Goal: Task Accomplishment & Management: Use online tool/utility

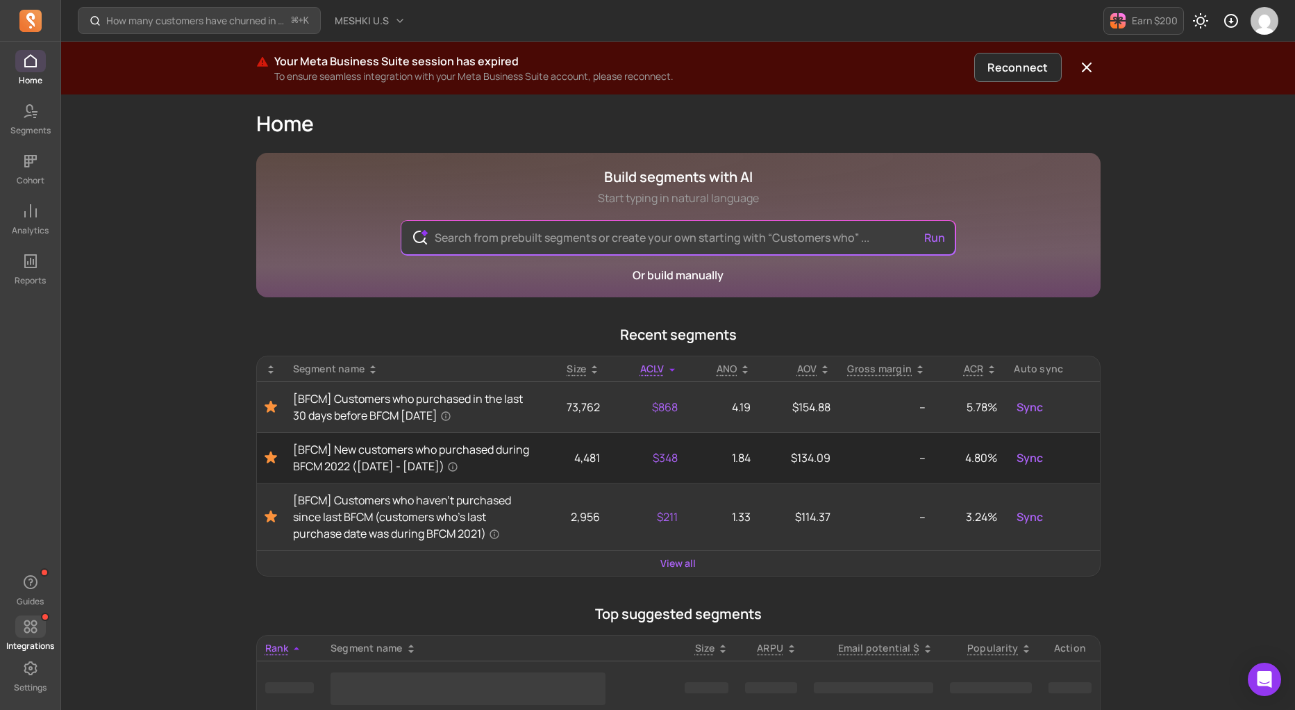
click at [28, 629] on icon at bounding box center [30, 626] width 17 height 17
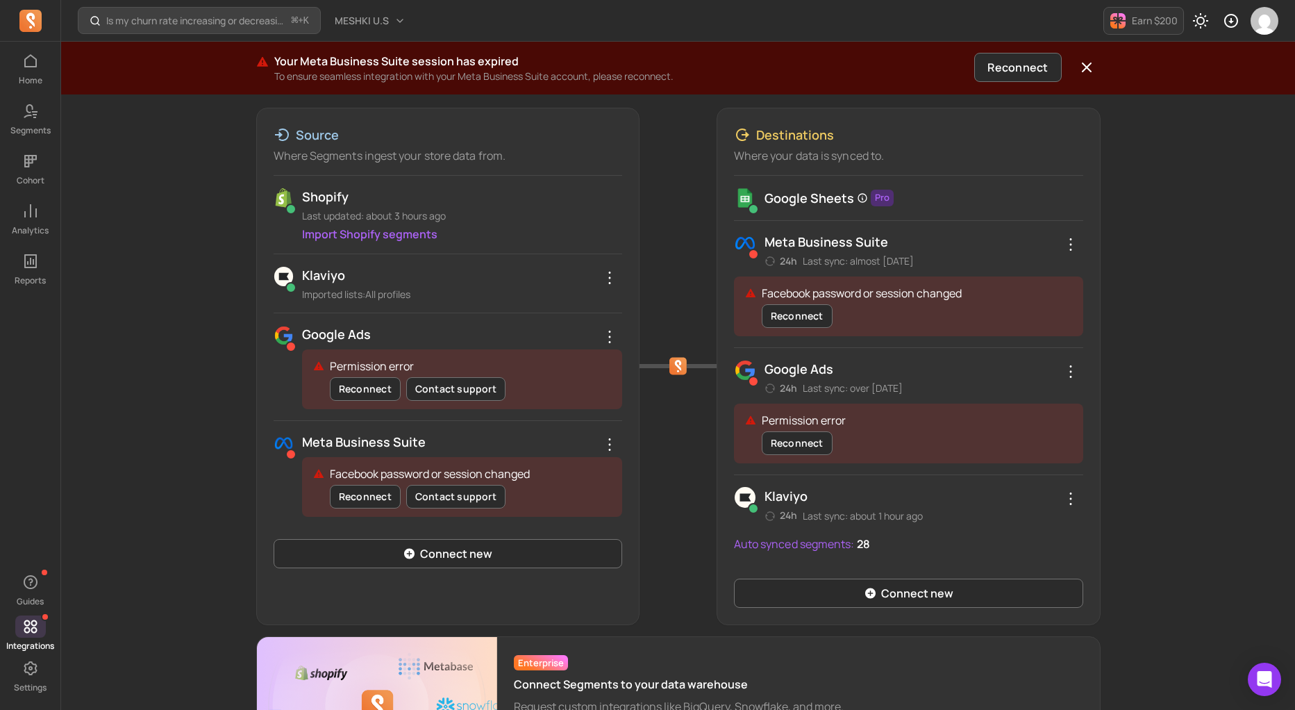
scroll to position [195, 0]
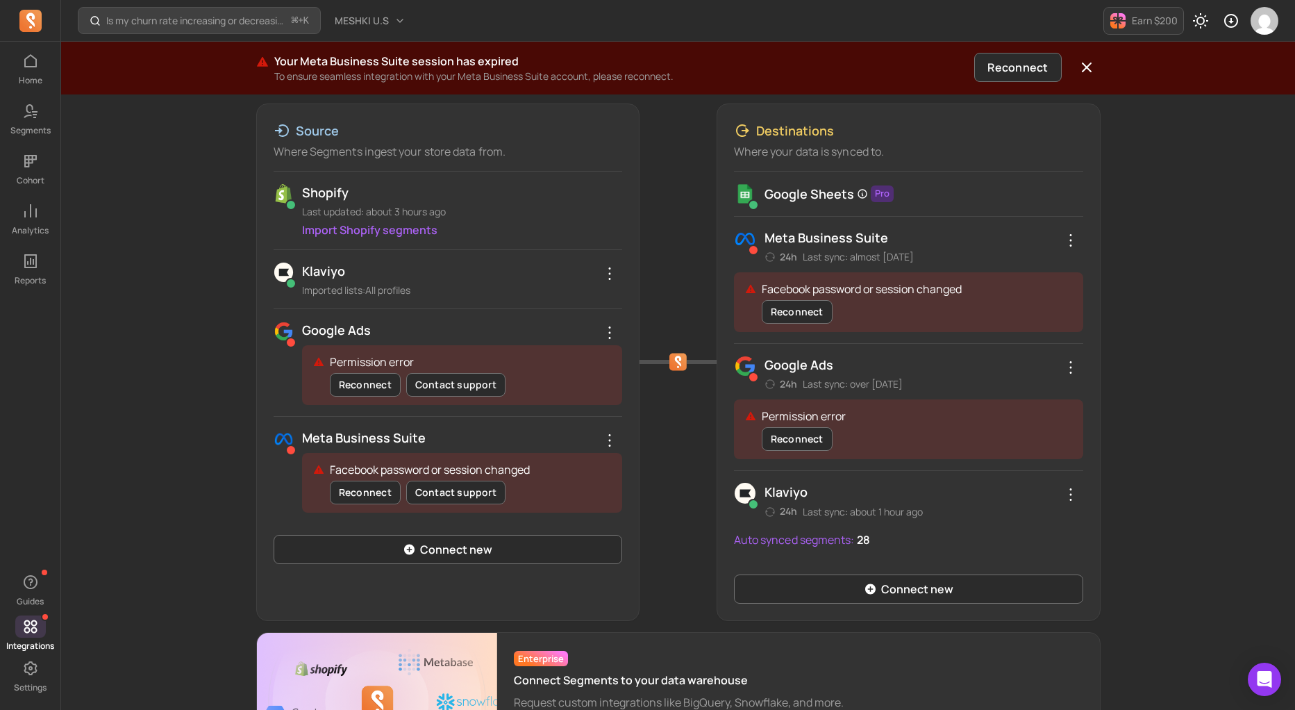
click at [674, 478] on div at bounding box center [678, 361] width 77 height 517
click at [700, 244] on div at bounding box center [678, 361] width 77 height 517
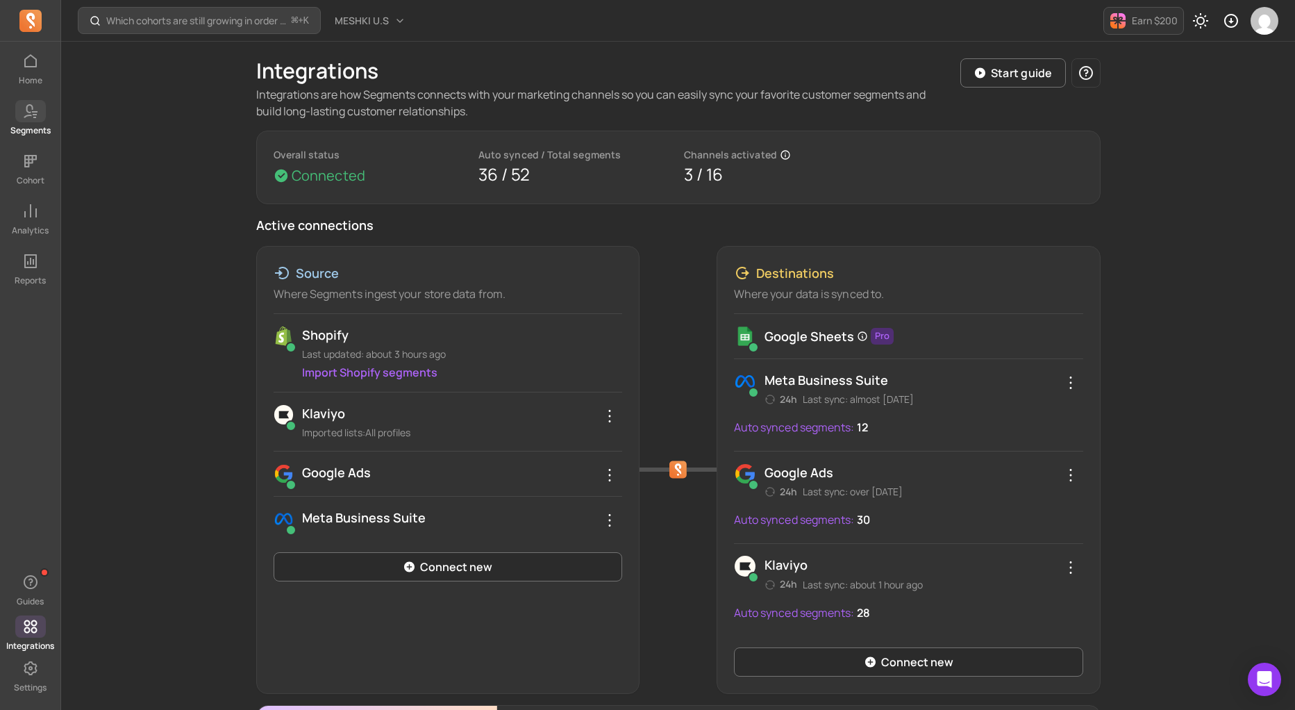
click at [30, 125] on p "Segments" at bounding box center [30, 130] width 40 height 11
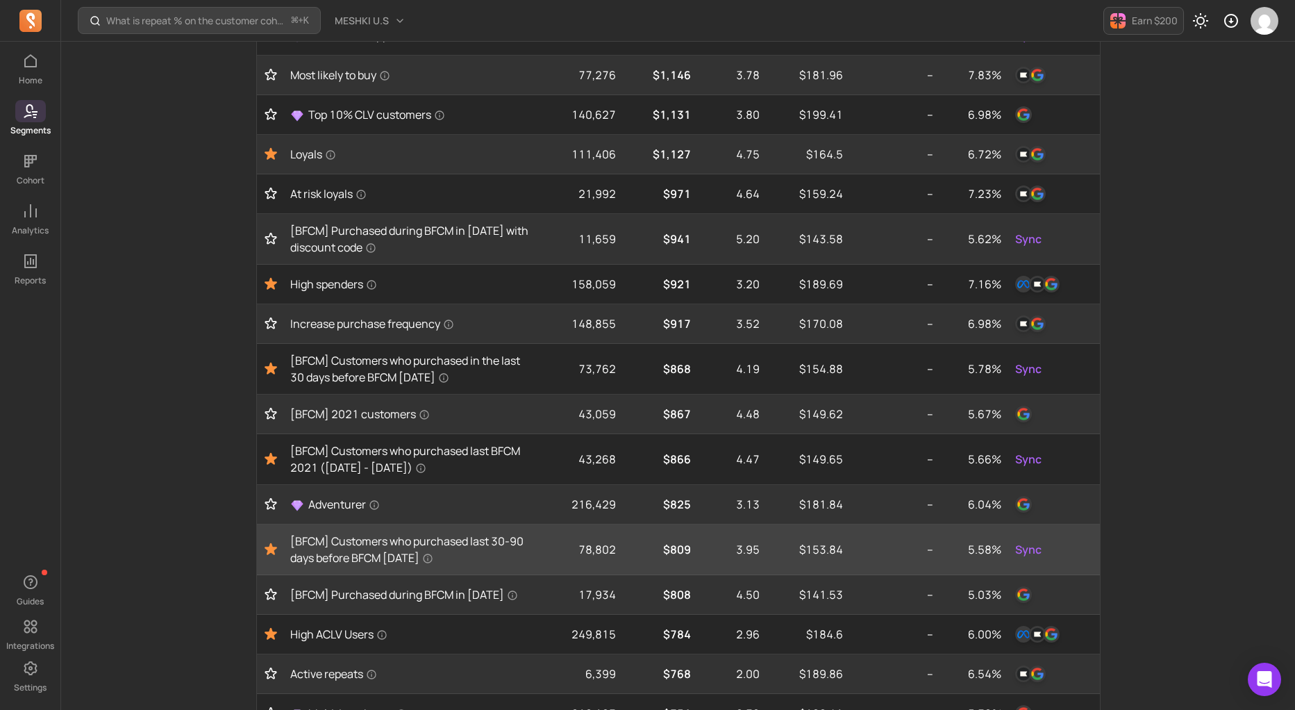
scroll to position [396, 0]
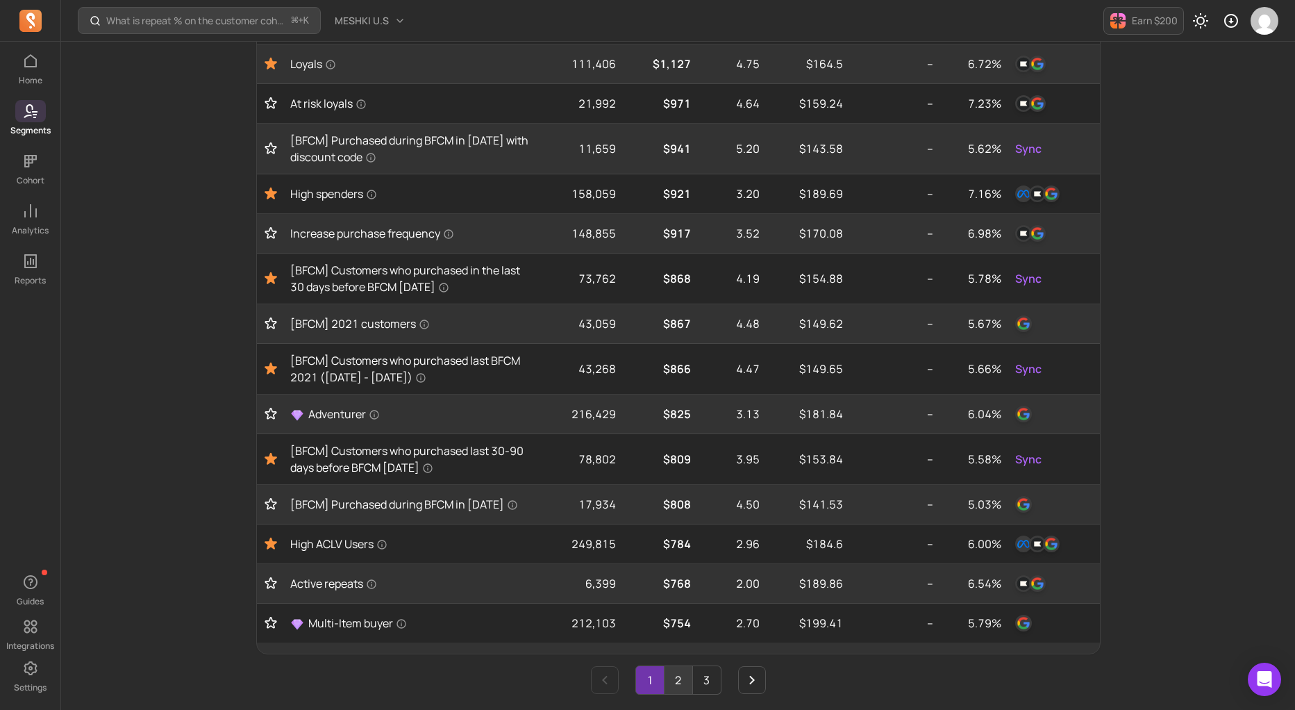
click at [679, 678] on link "2" at bounding box center [679, 680] width 28 height 28
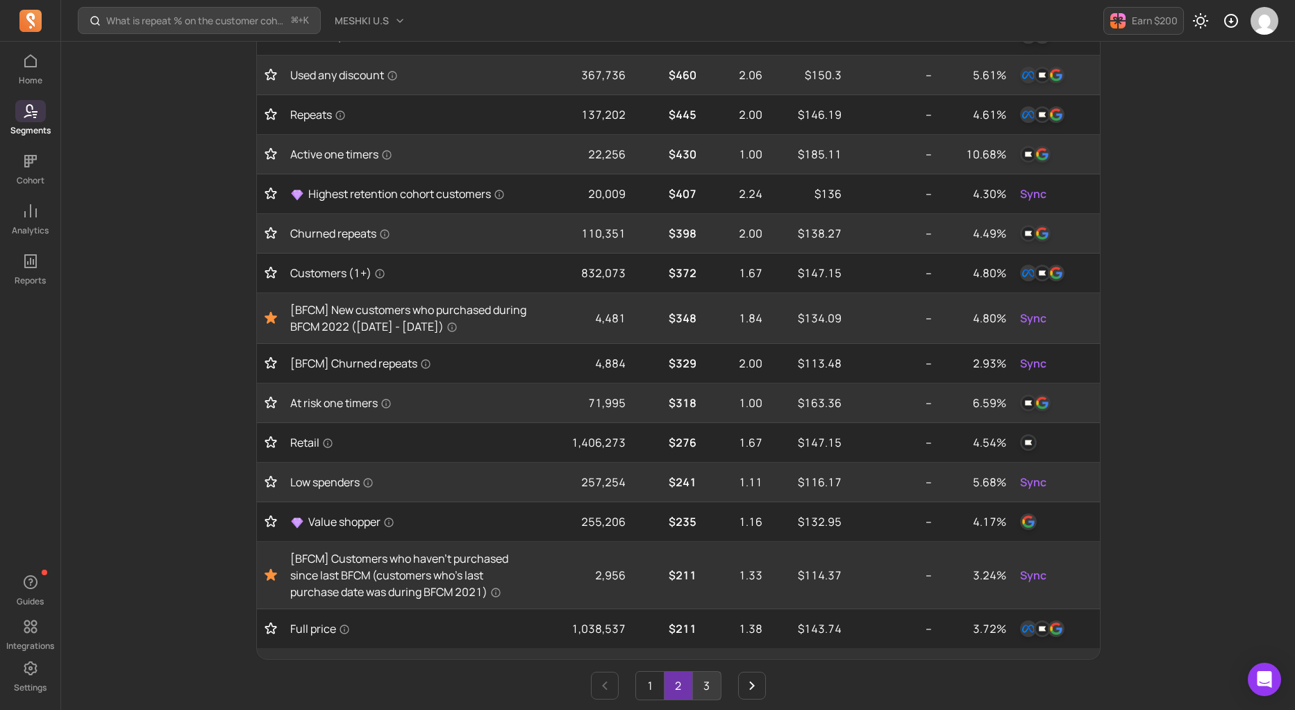
click at [711, 683] on link "3" at bounding box center [707, 686] width 28 height 28
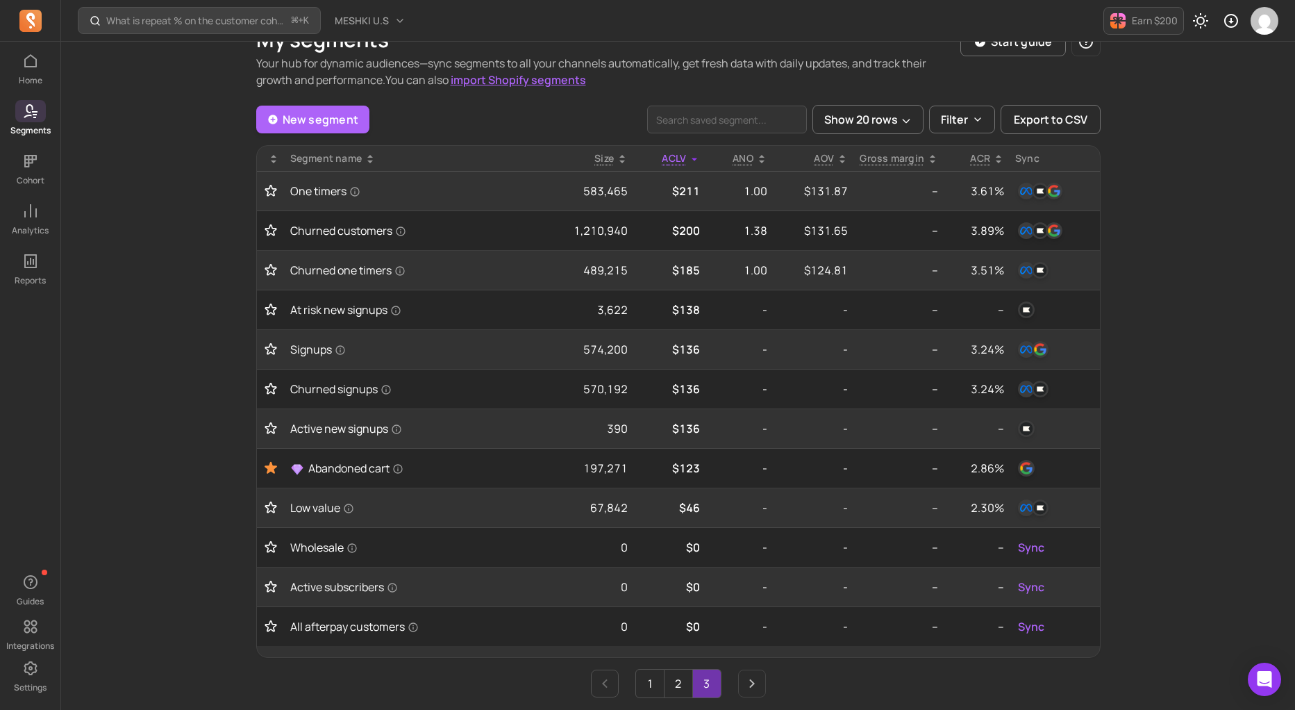
scroll to position [0, 0]
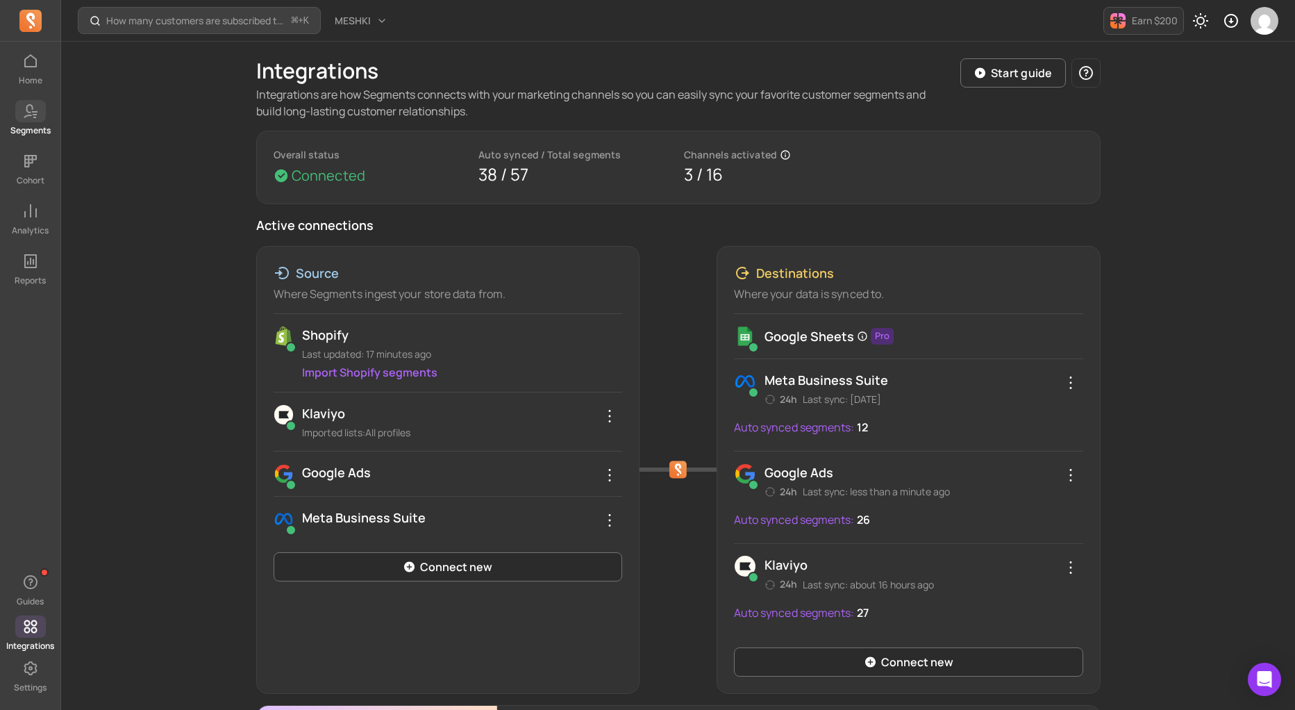
click at [37, 122] on link "Segments" at bounding box center [30, 118] width 60 height 36
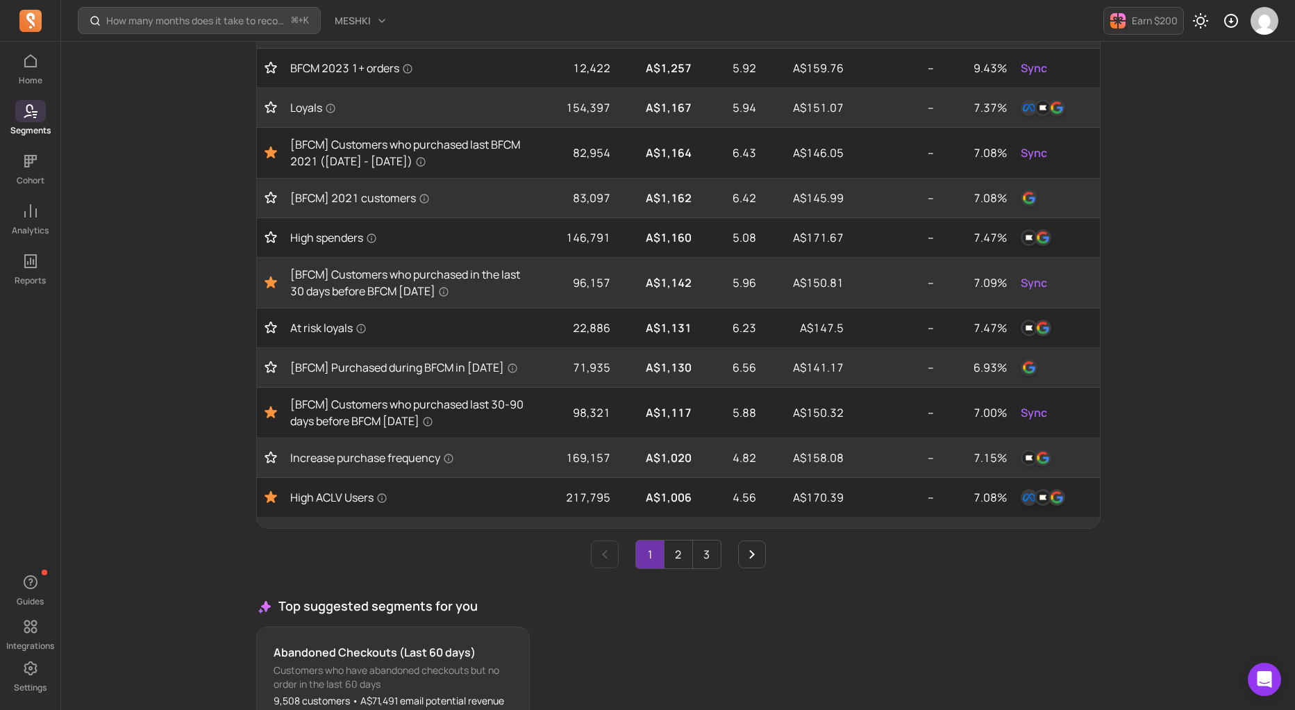
scroll to position [654, 0]
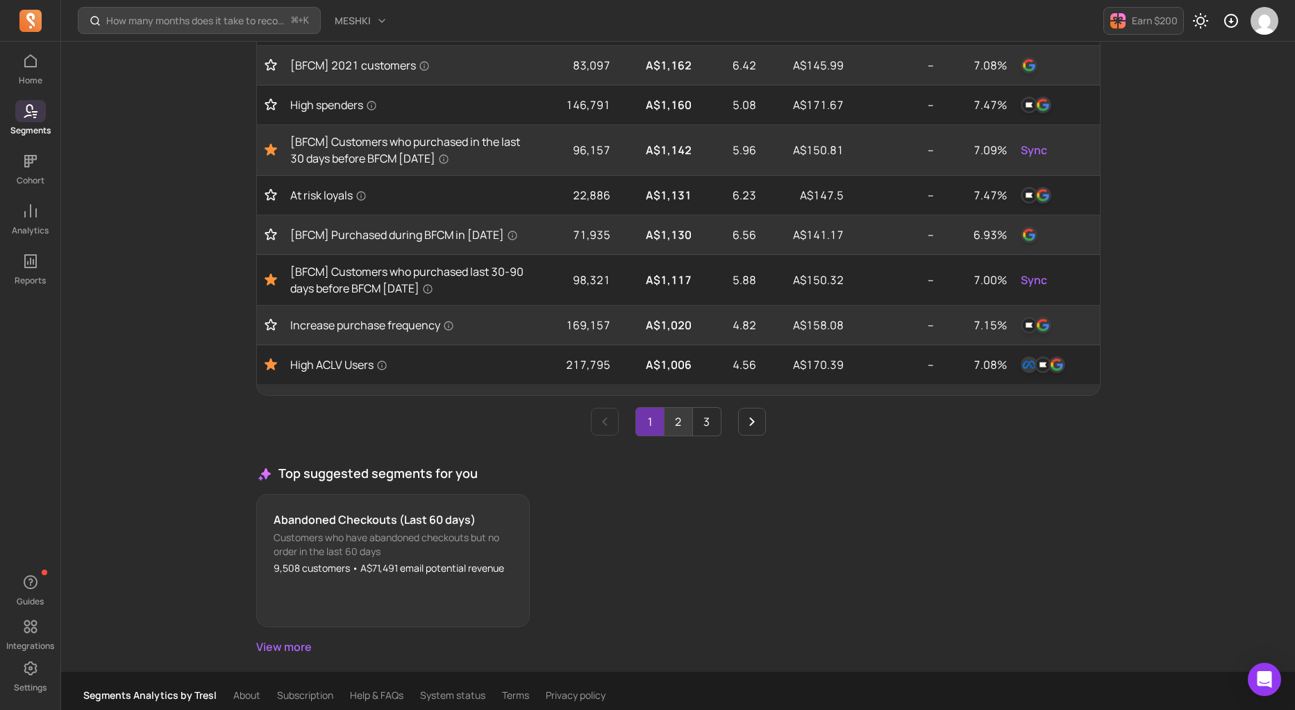
click at [678, 418] on link "2" at bounding box center [679, 422] width 28 height 28
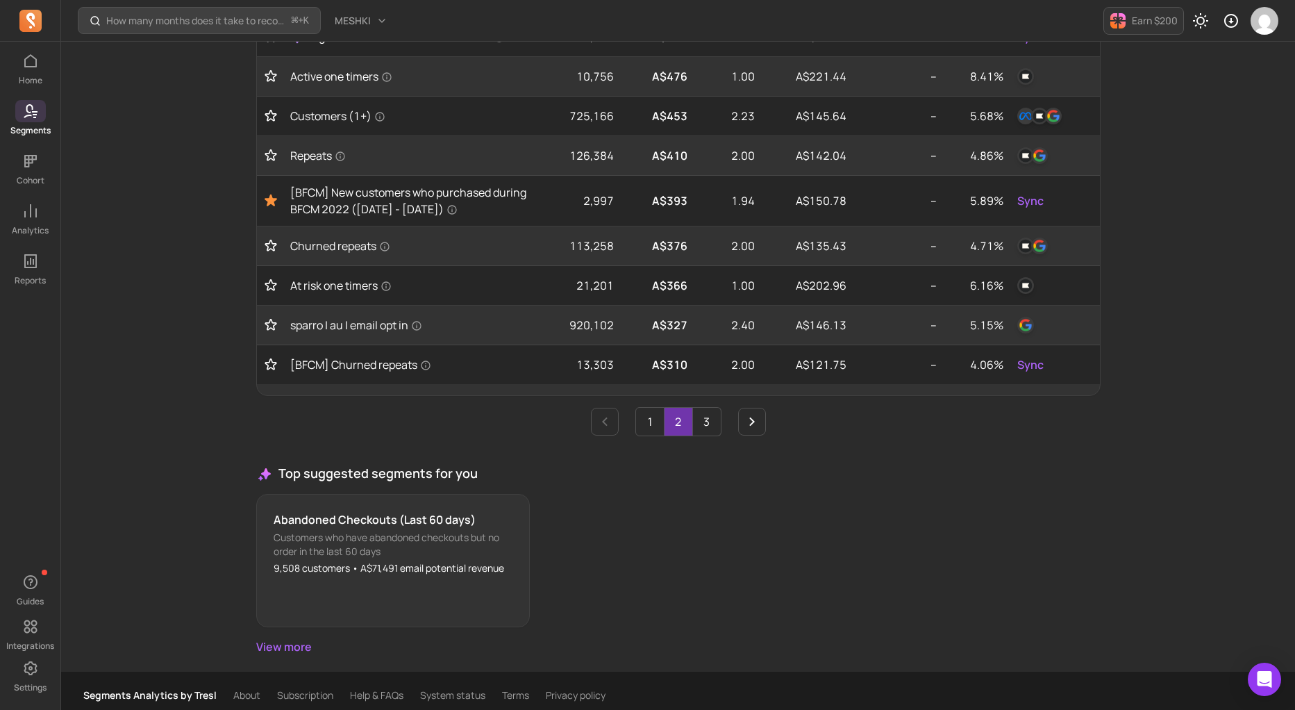
click at [215, 397] on div "How many months does it take to recover my CAC (Customer Acquisition Cost)? ⌘ +…" at bounding box center [678, 43] width 1234 height 1351
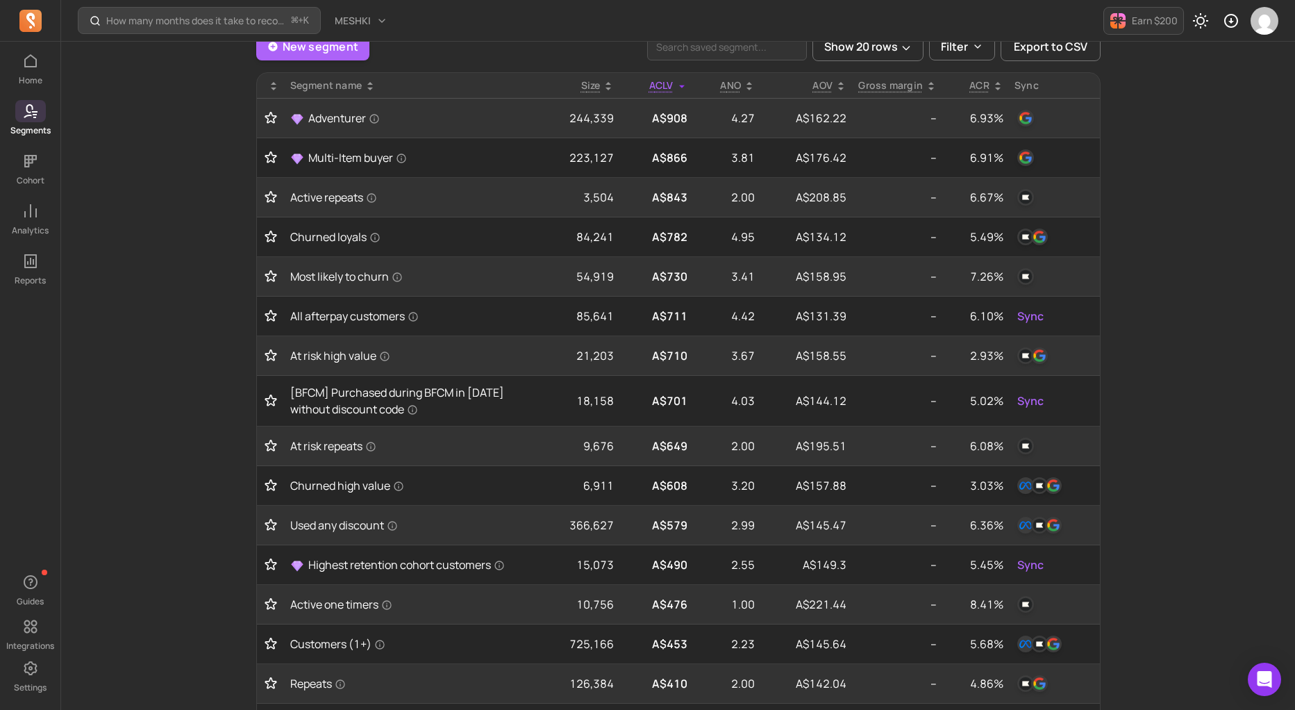
scroll to position [0, 0]
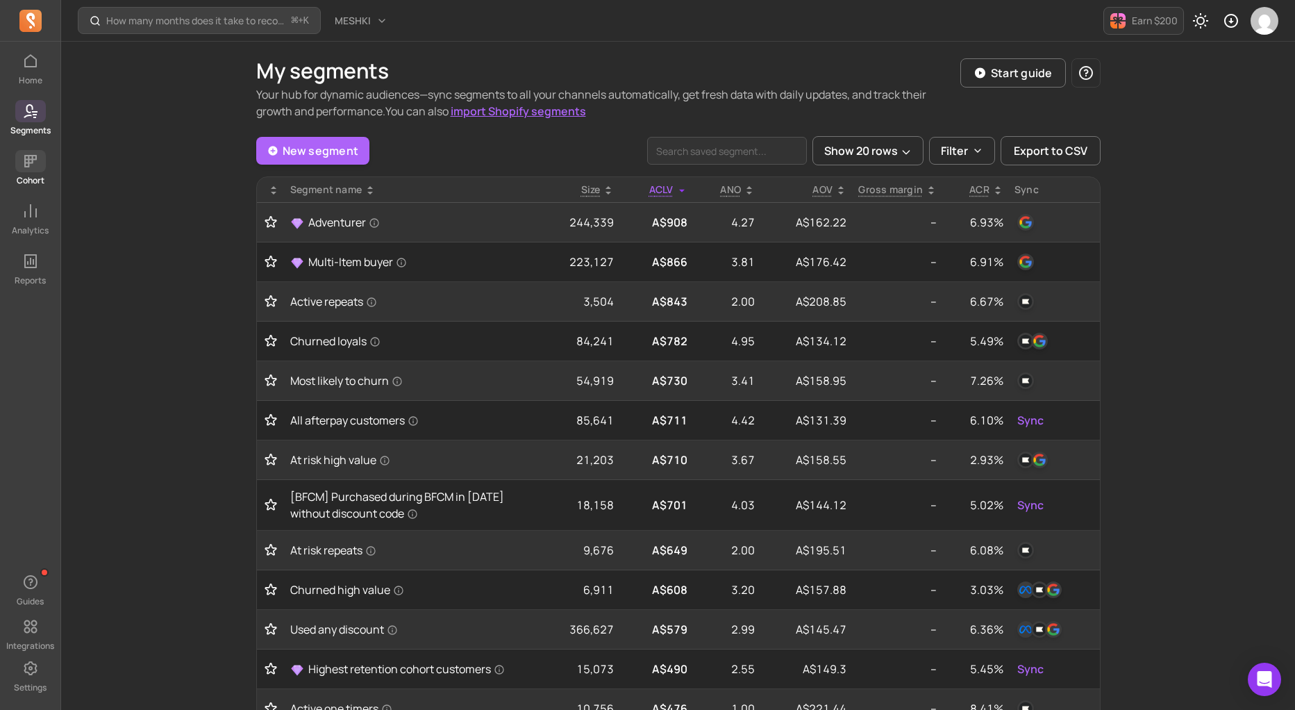
click at [24, 161] on icon at bounding box center [30, 161] width 17 height 17
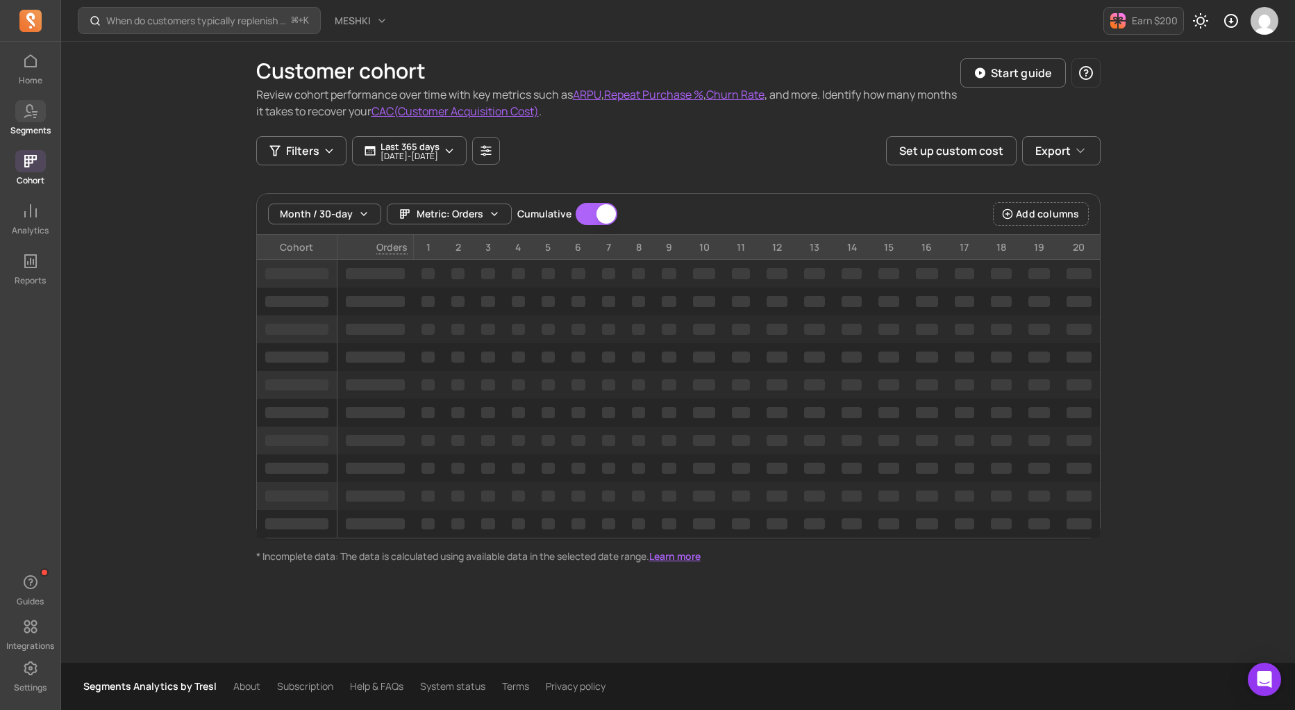
click at [40, 117] on span at bounding box center [30, 111] width 31 height 22
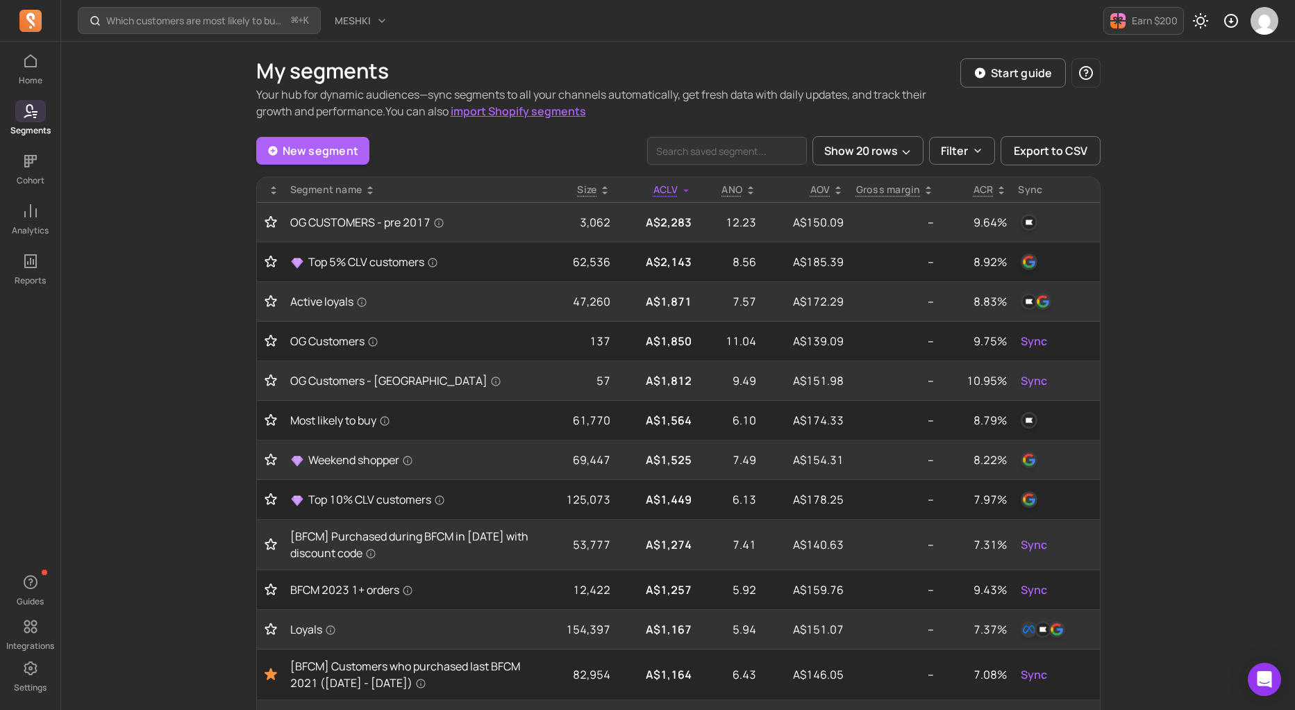
click at [185, 283] on div "Which customers are most likely to buy again soon? ⌘ + K MESHKI Earn $200 My se…" at bounding box center [678, 686] width 1234 height 1373
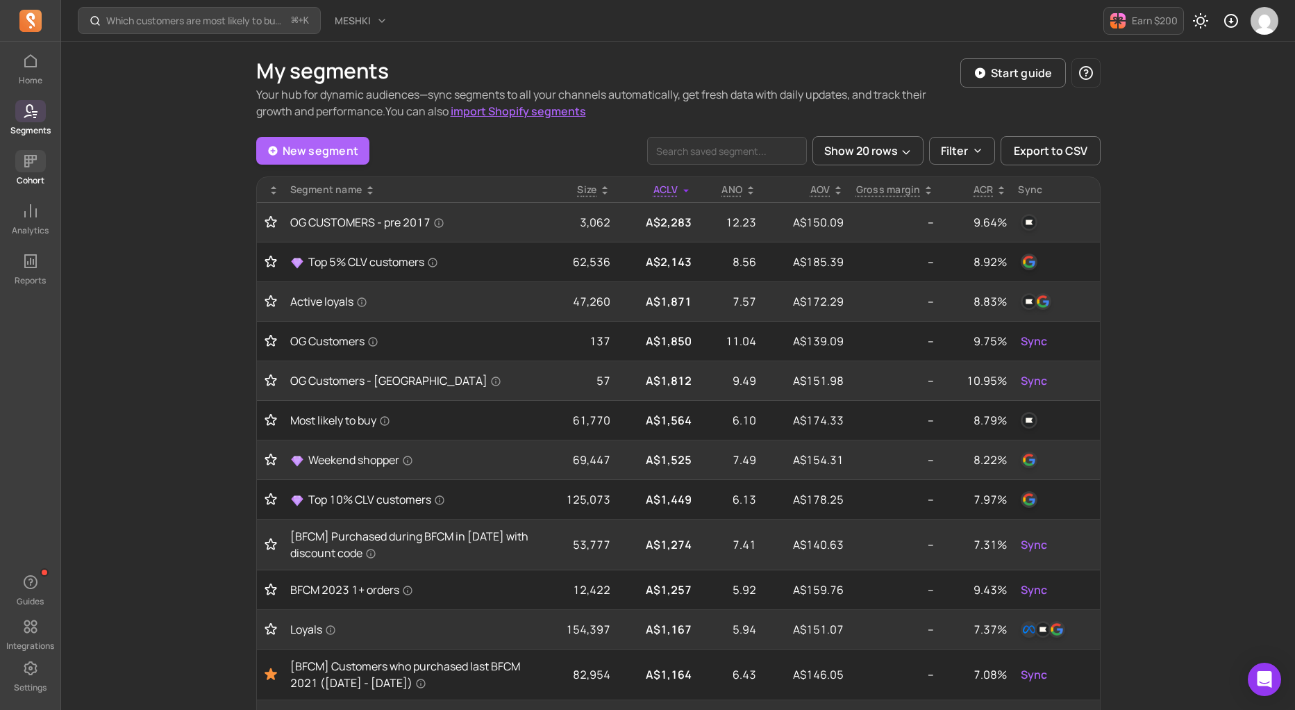
click at [33, 169] on span at bounding box center [30, 161] width 31 height 22
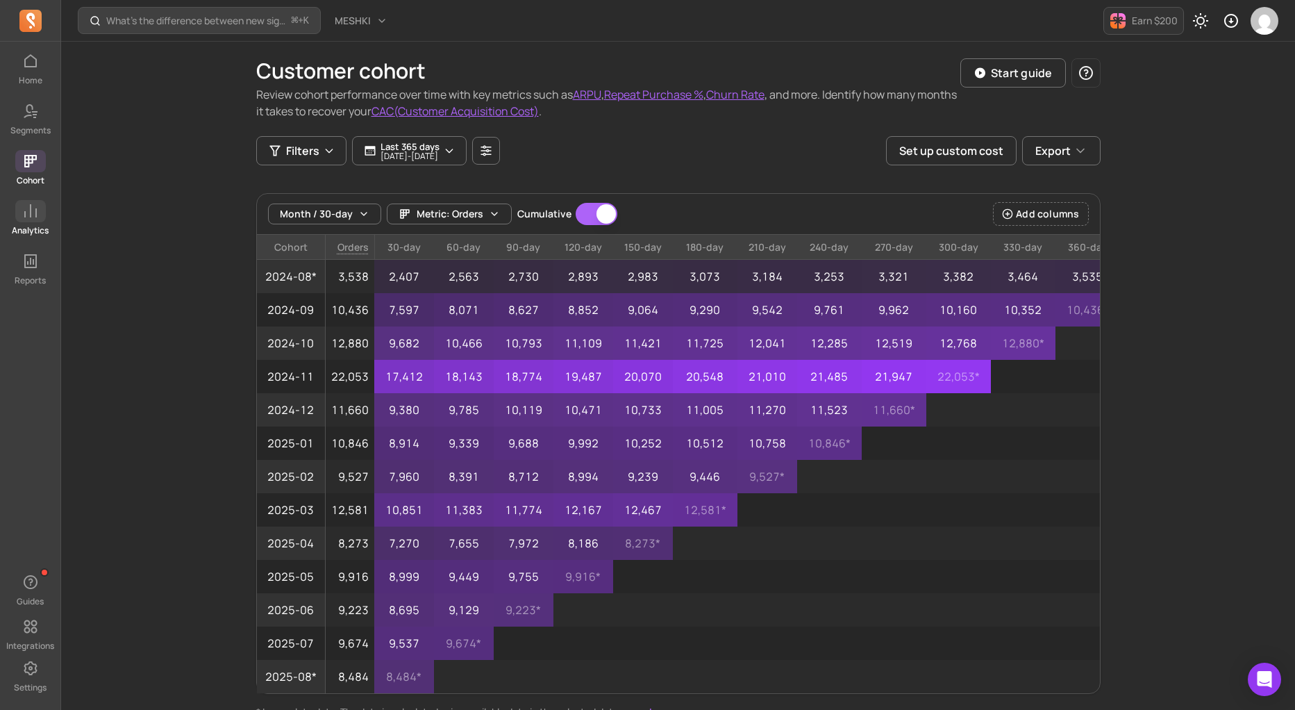
click at [29, 220] on span at bounding box center [30, 211] width 31 height 22
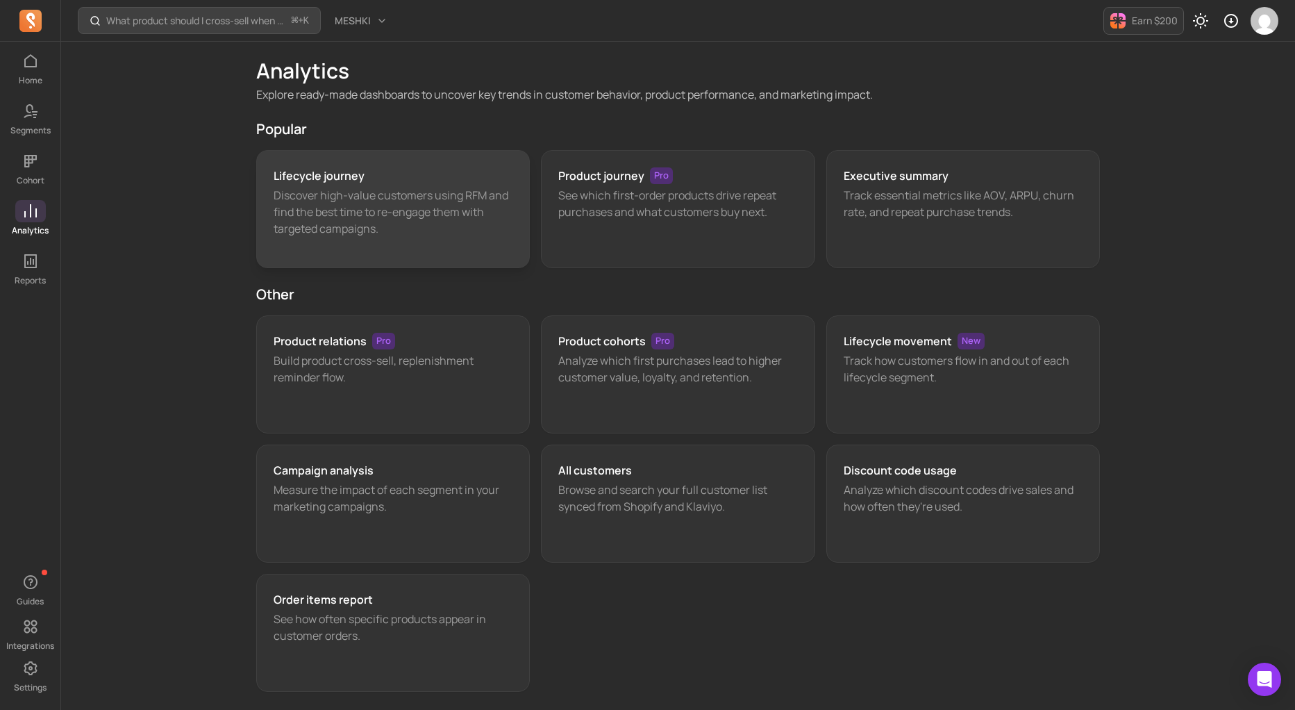
click at [345, 204] on p "Discover high-value customers using RFM and find the best time to re-engage the…" at bounding box center [394, 212] width 240 height 50
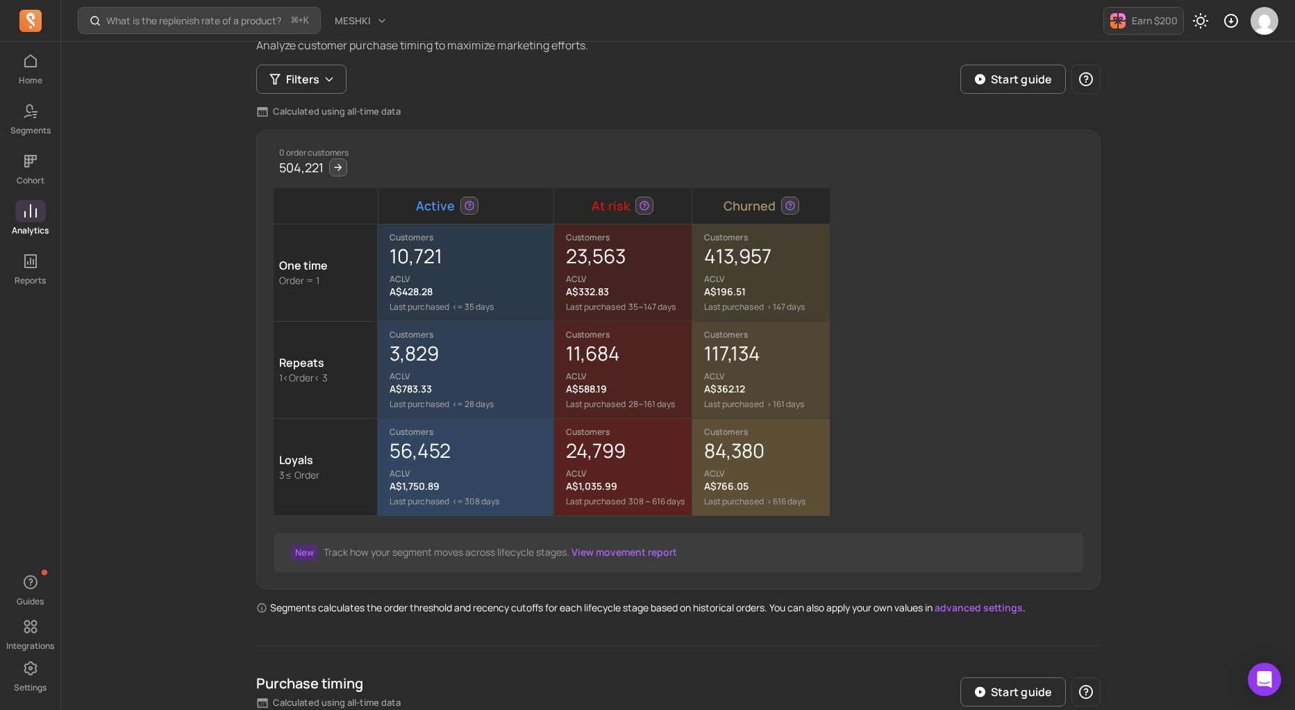
scroll to position [74, 0]
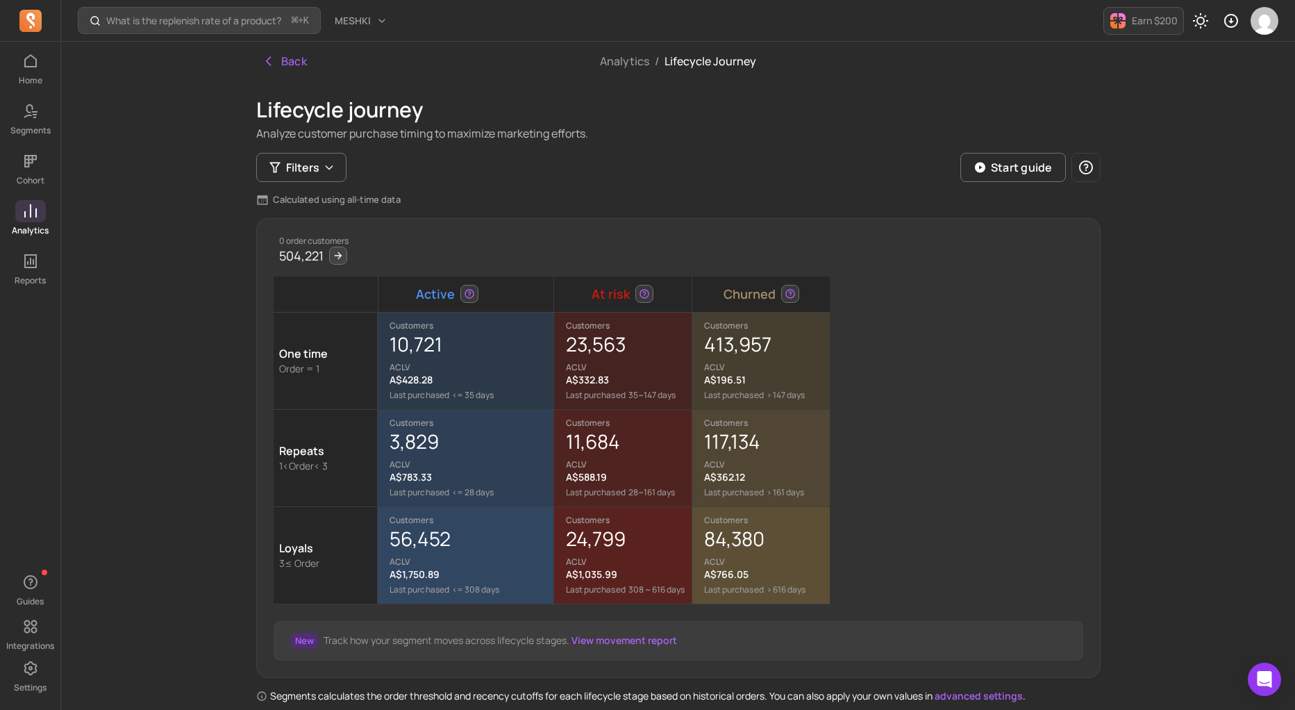
drag, startPoint x: 175, startPoint y: 442, endPoint x: 197, endPoint y: 438, distance: 22.6
click at [804, 122] on div "Lifecycle journey Analyze customer purchase timing to maximize marketing effort…" at bounding box center [678, 119] width 845 height 44
drag, startPoint x: 163, startPoint y: 340, endPoint x: 170, endPoint y: 338, distance: 8.1
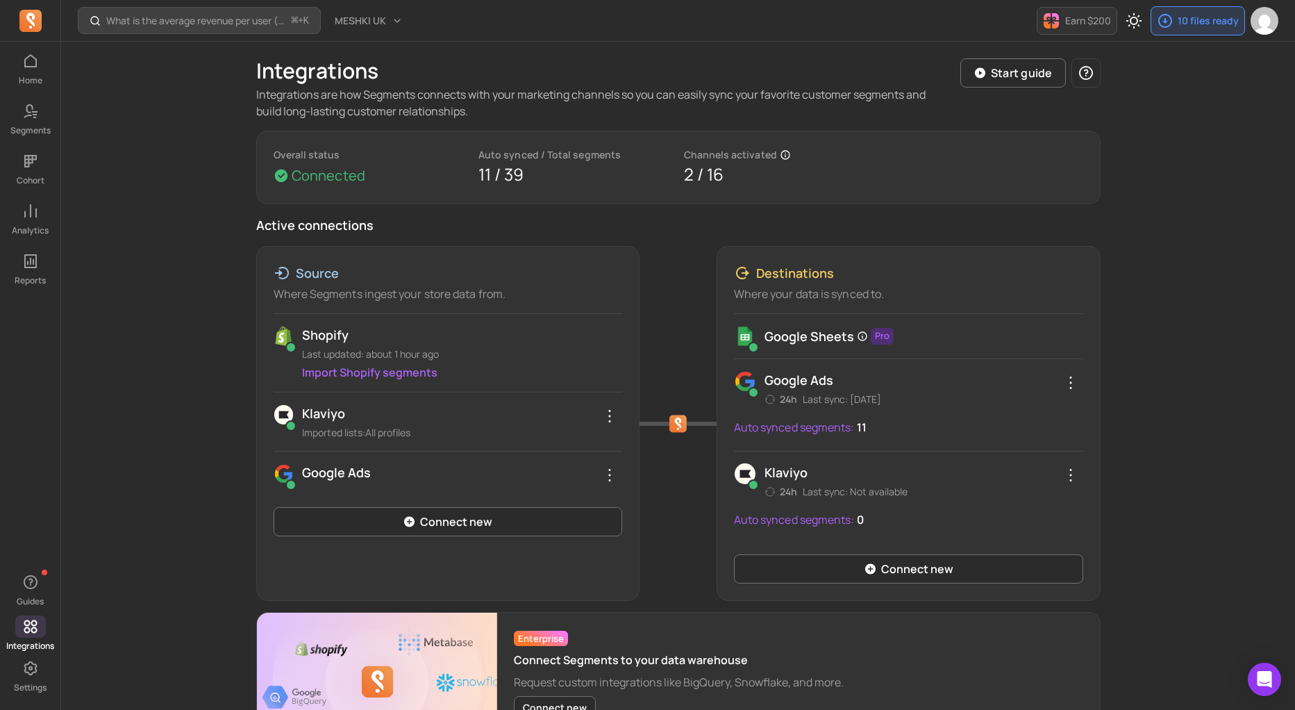
click at [97, 200] on div "What is the average revenue per user (ARPU) by cohort? ⌘ + K MESHKI UK Earn $20…" at bounding box center [678, 408] width 1234 height 816
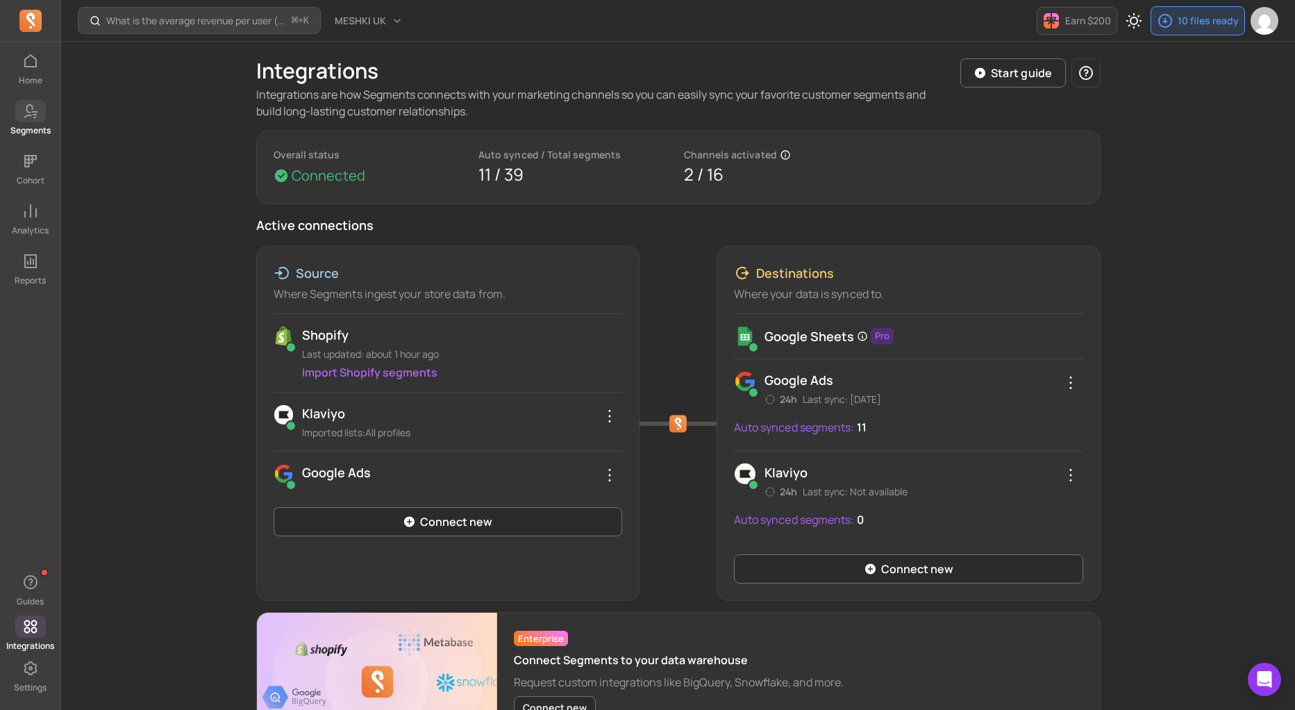
click at [31, 129] on p "Segments" at bounding box center [30, 130] width 40 height 11
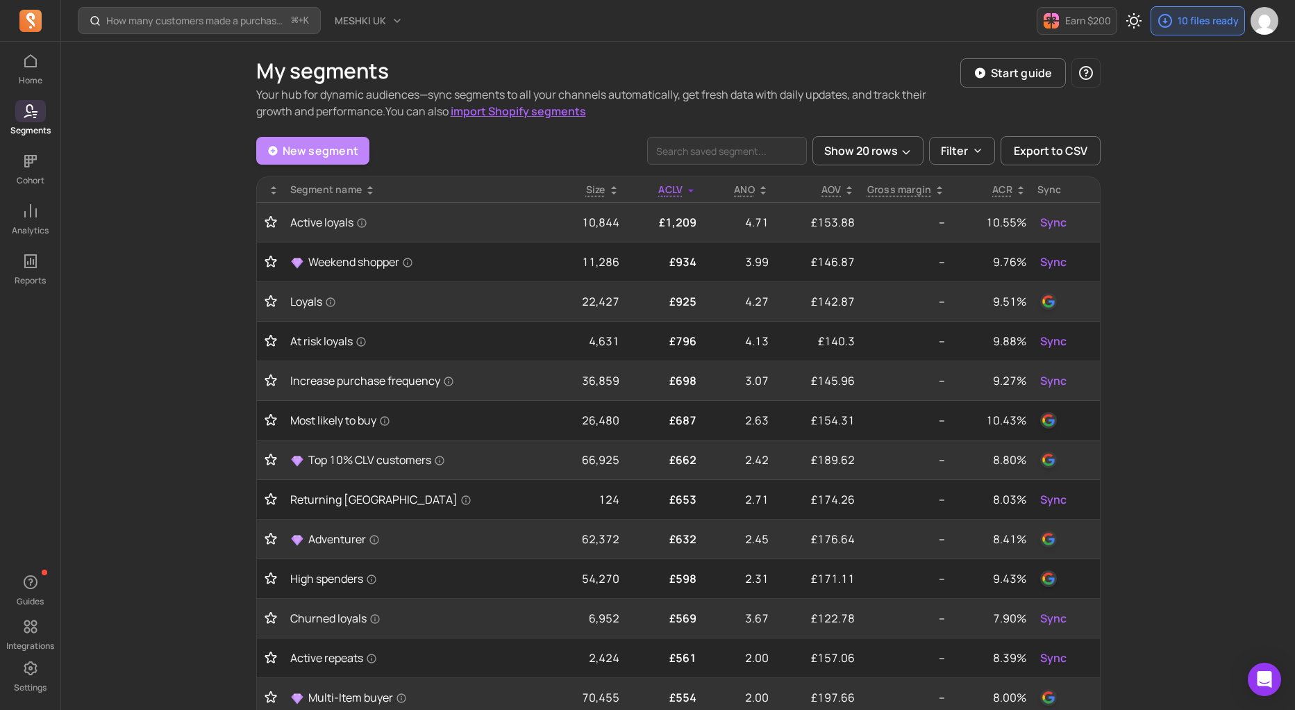
click at [338, 147] on link "New segment" at bounding box center [313, 151] width 114 height 28
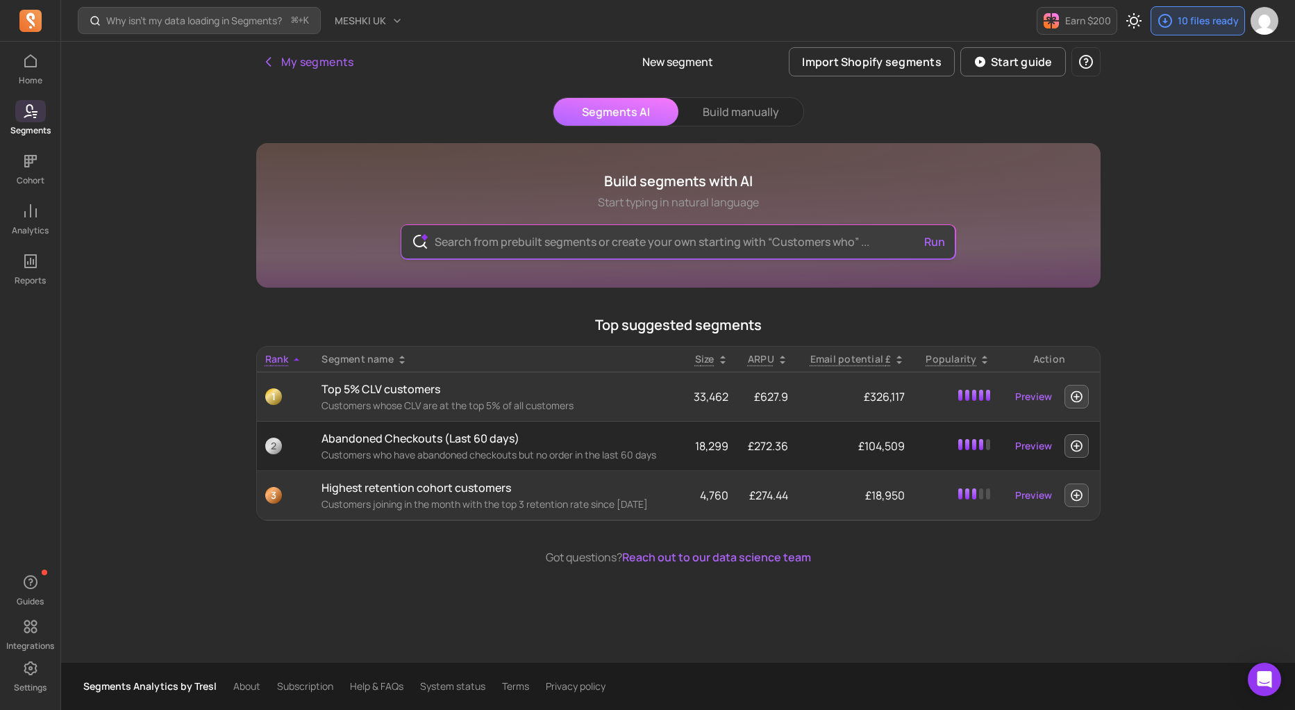
click at [543, 249] on input "text" at bounding box center [678, 241] width 509 height 33
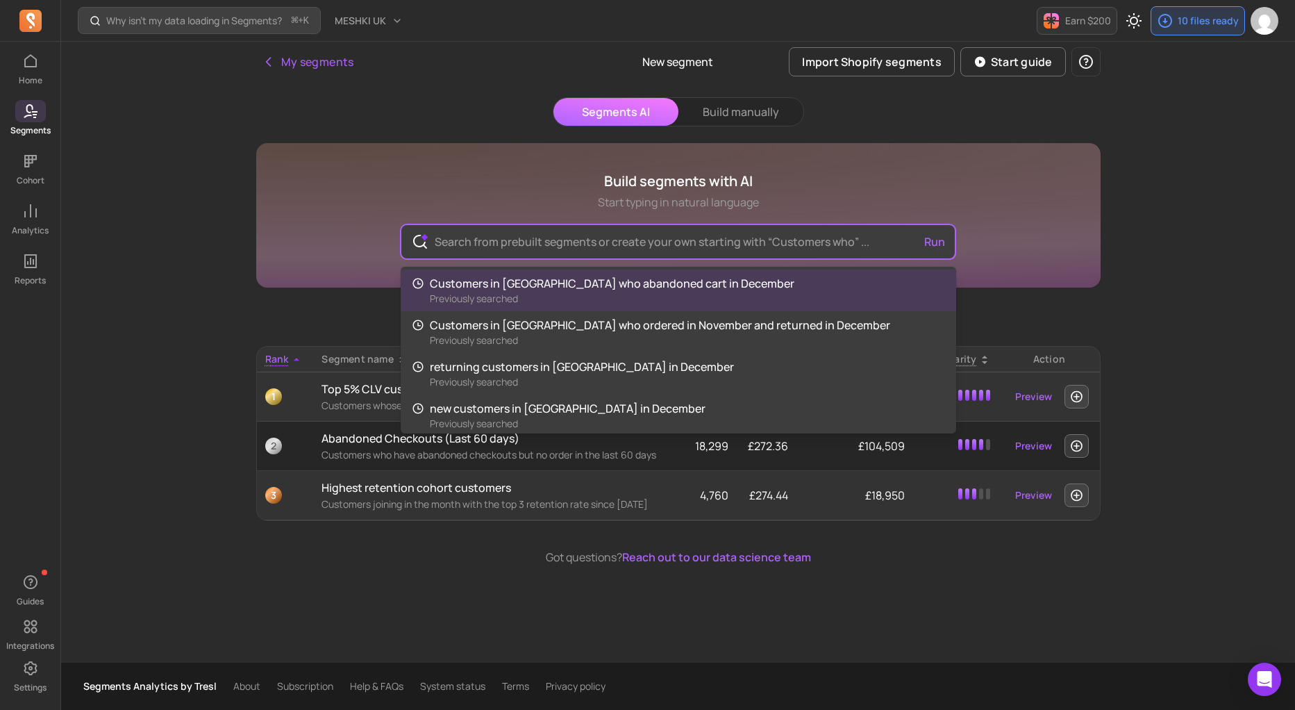
click at [765, 119] on div "Segments AI Build manually Build segments with AI Start typing in natural langu…" at bounding box center [678, 331] width 845 height 468
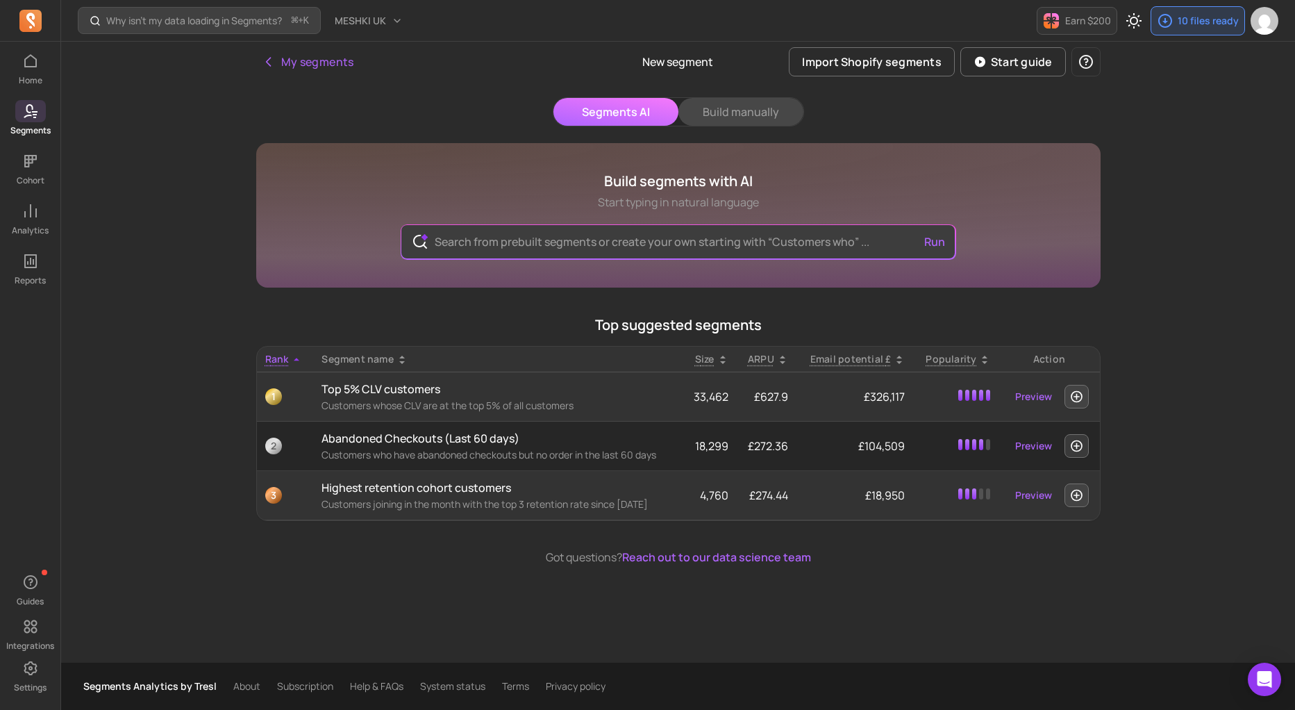
click at [741, 106] on button "Build manually" at bounding box center [741, 112] width 125 height 28
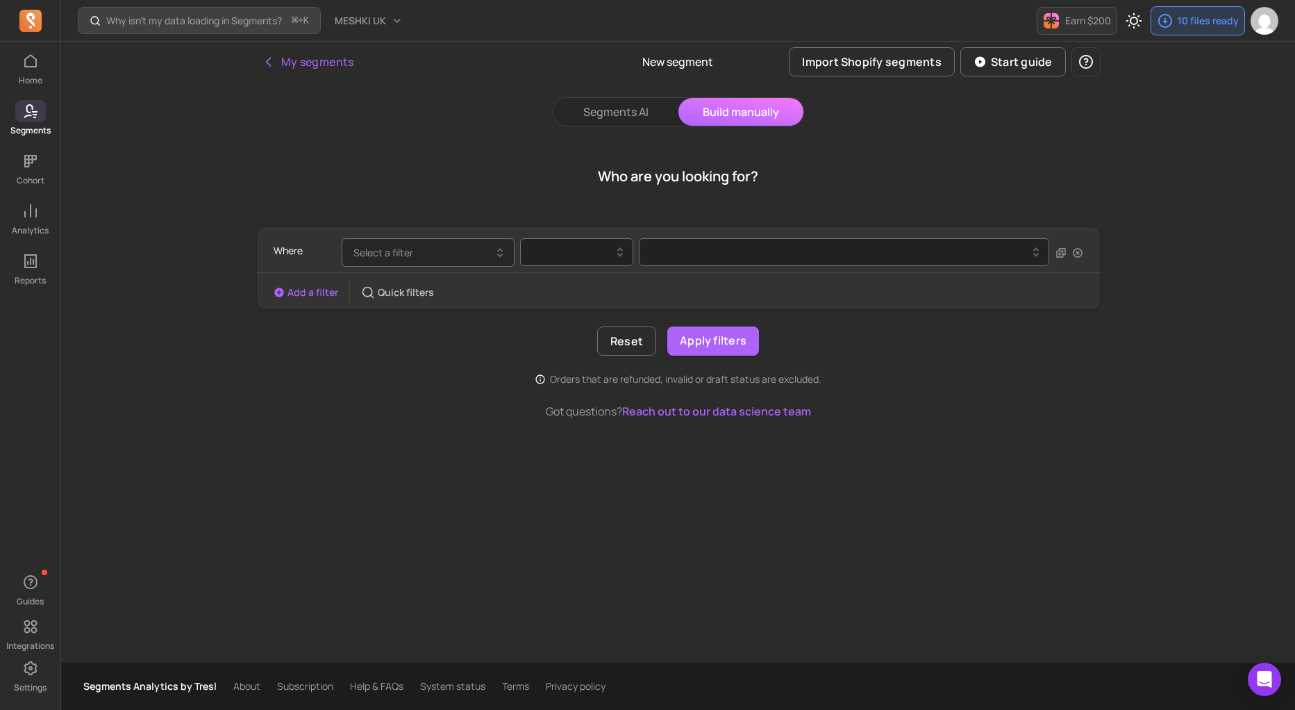
click at [456, 260] on button "Select a filter" at bounding box center [428, 252] width 173 height 28
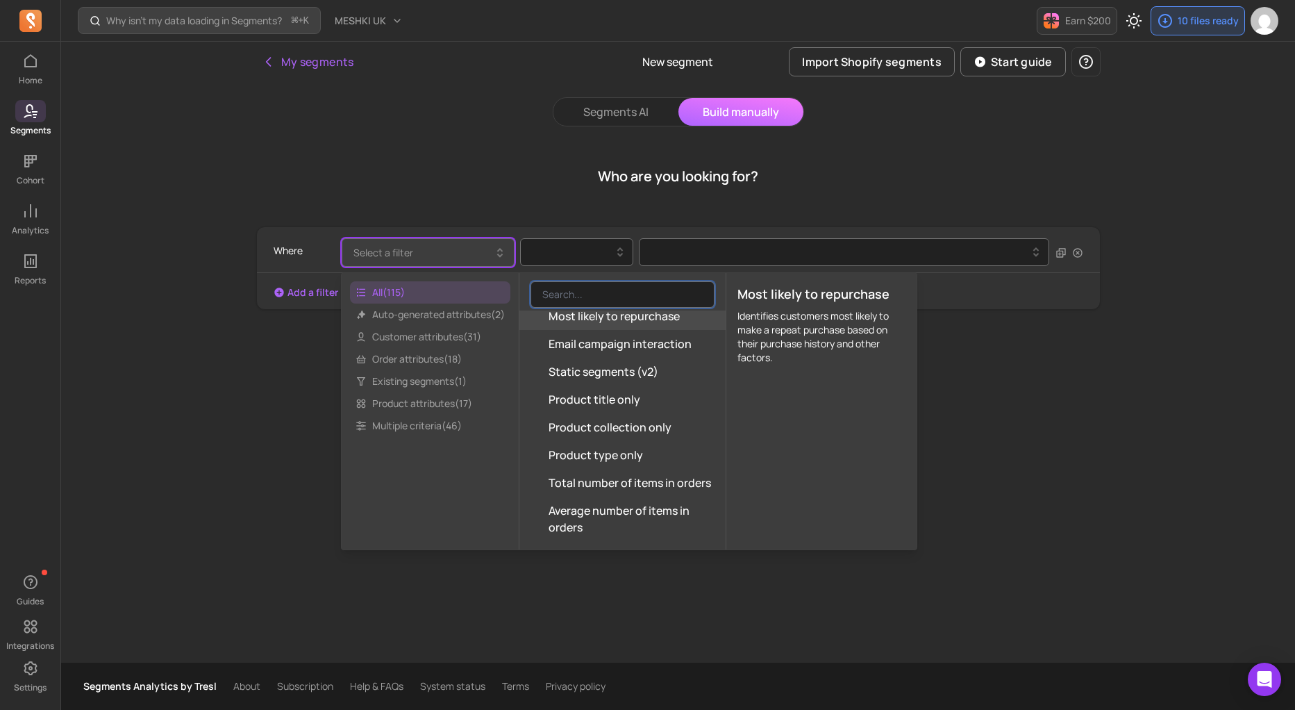
scroll to position [3478, 0]
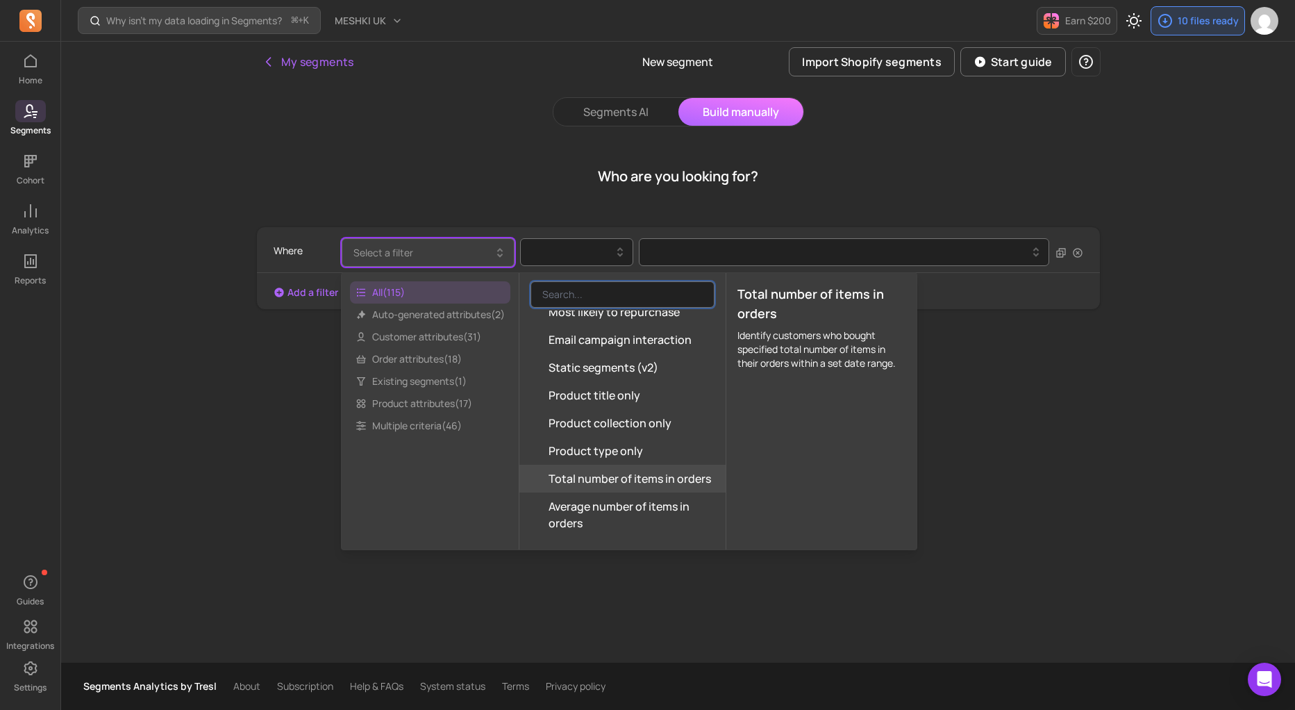
click at [163, 209] on div "Why isn't my data loading in Segments? ⌘ + K MESHKI UK Earn $200 10 files ready…" at bounding box center [678, 355] width 1234 height 710
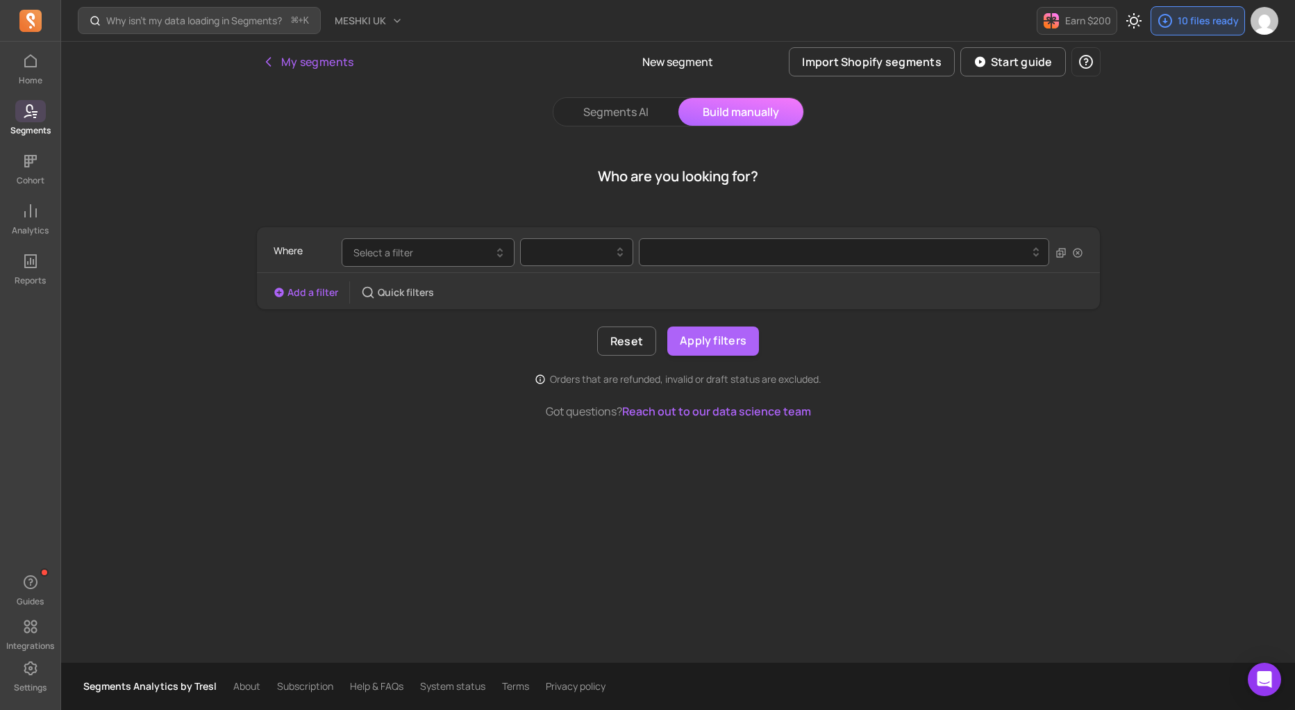
click at [29, 113] on icon at bounding box center [30, 111] width 17 height 17
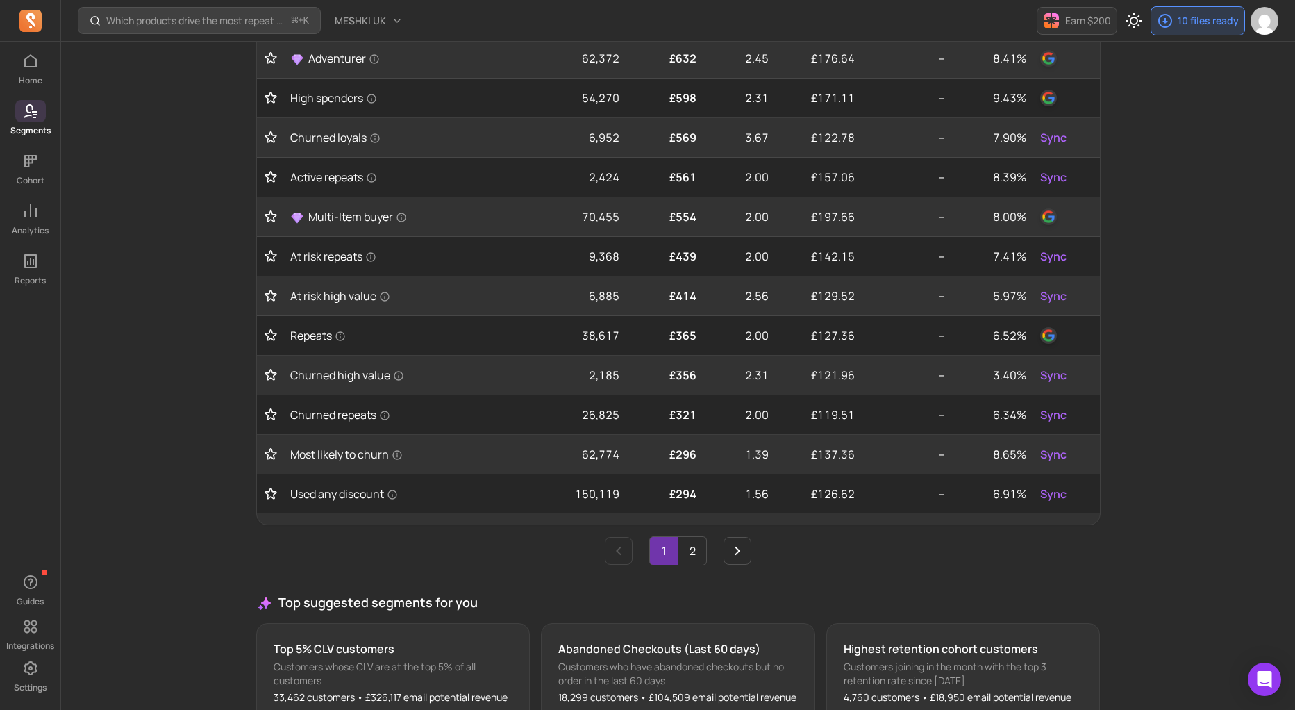
scroll to position [491, 0]
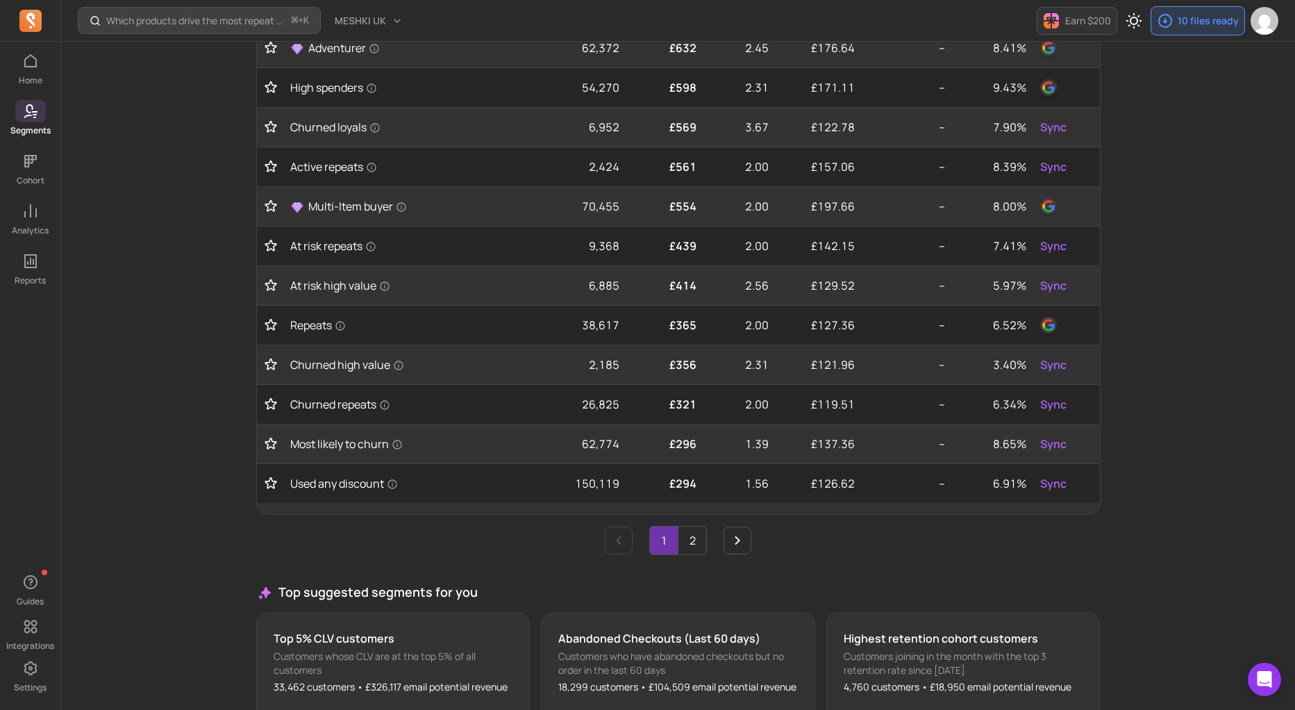
click at [692, 535] on link "2" at bounding box center [693, 540] width 28 height 28
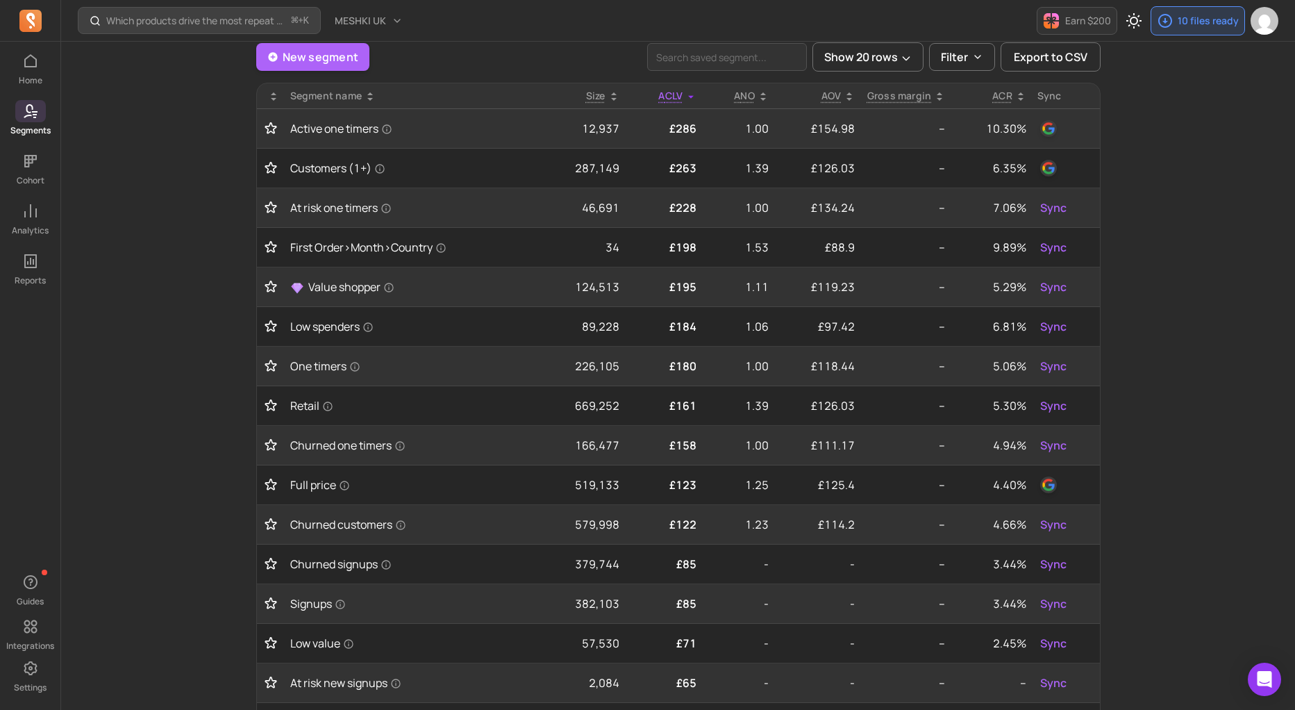
scroll to position [0, 0]
